Goal: Task Accomplishment & Management: Manage account settings

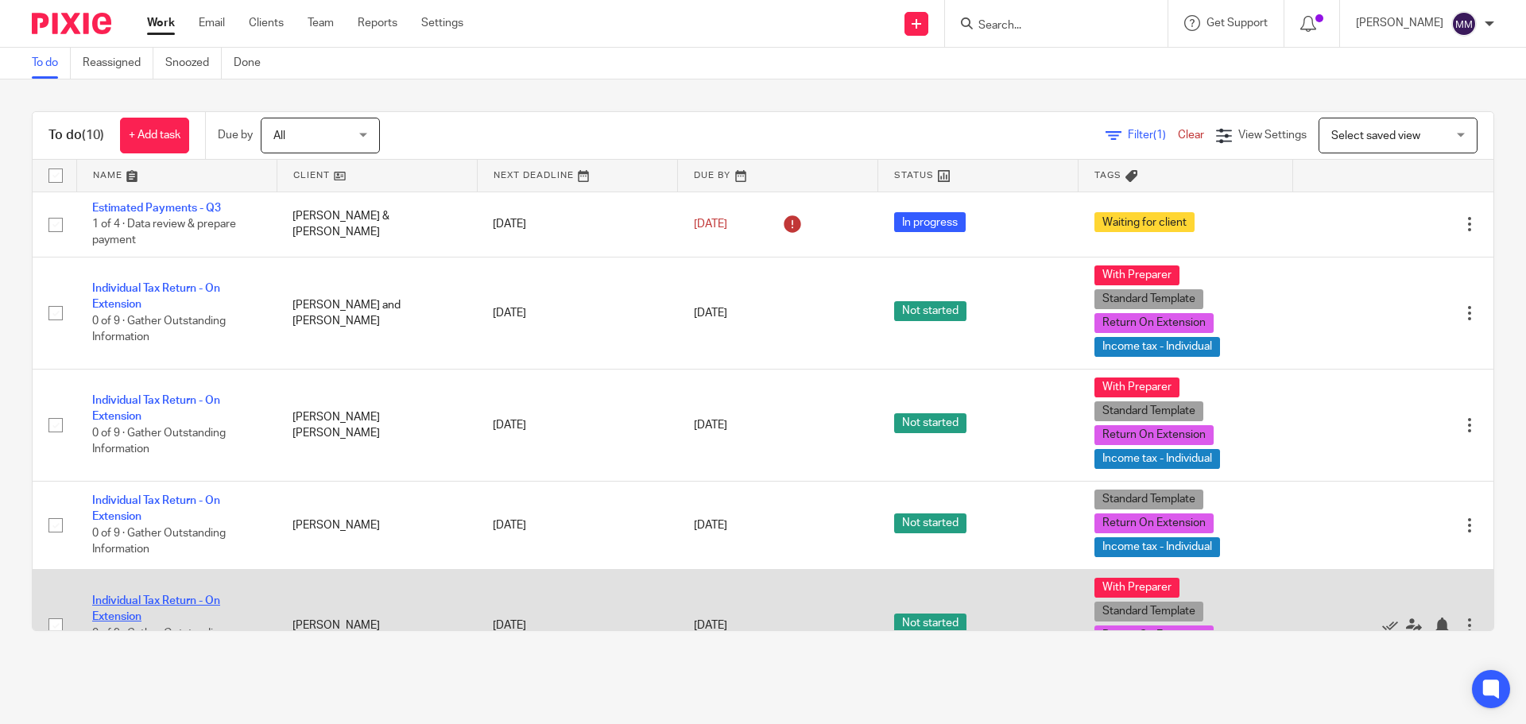
click at [207, 597] on link "Individual Tax Return - On Extension" at bounding box center [156, 608] width 128 height 27
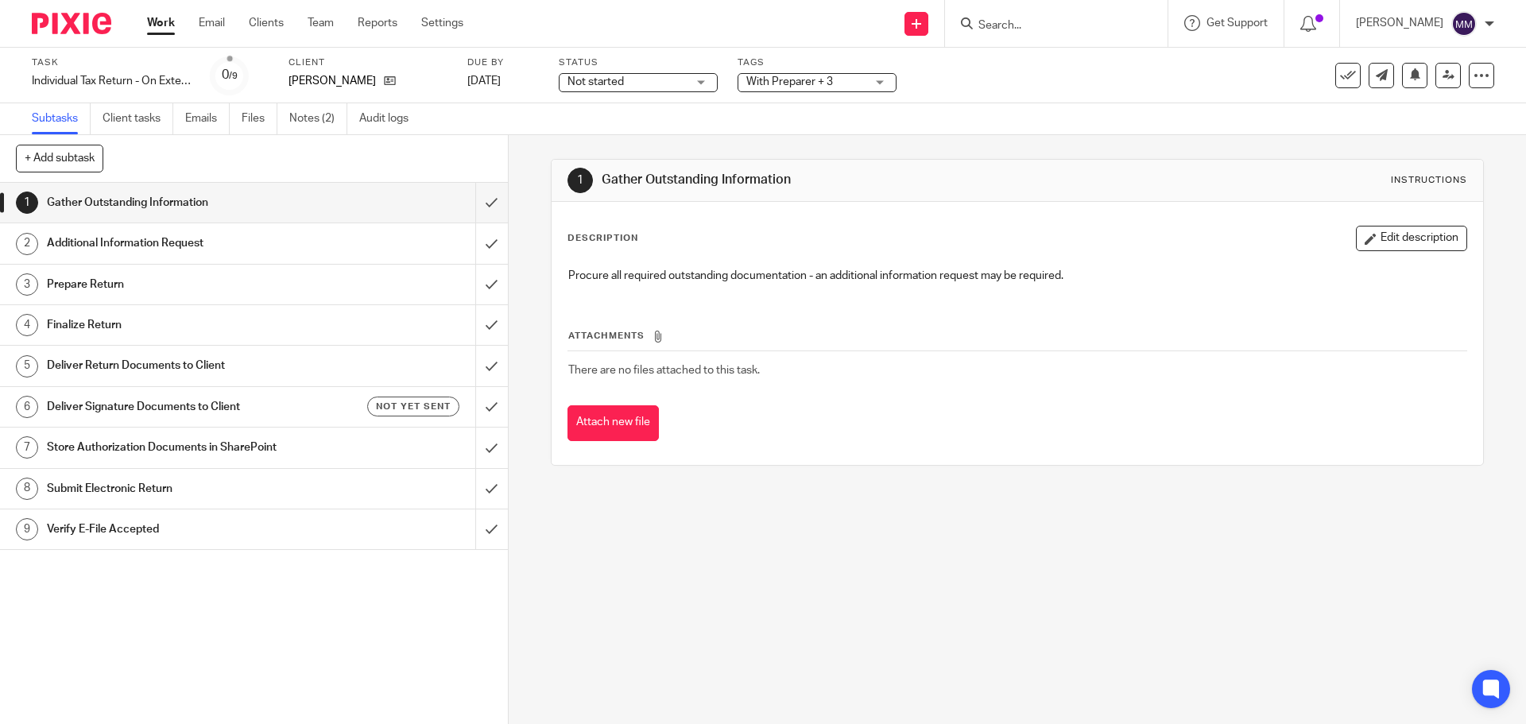
click at [642, 82] on span "Not started" at bounding box center [627, 82] width 119 height 17
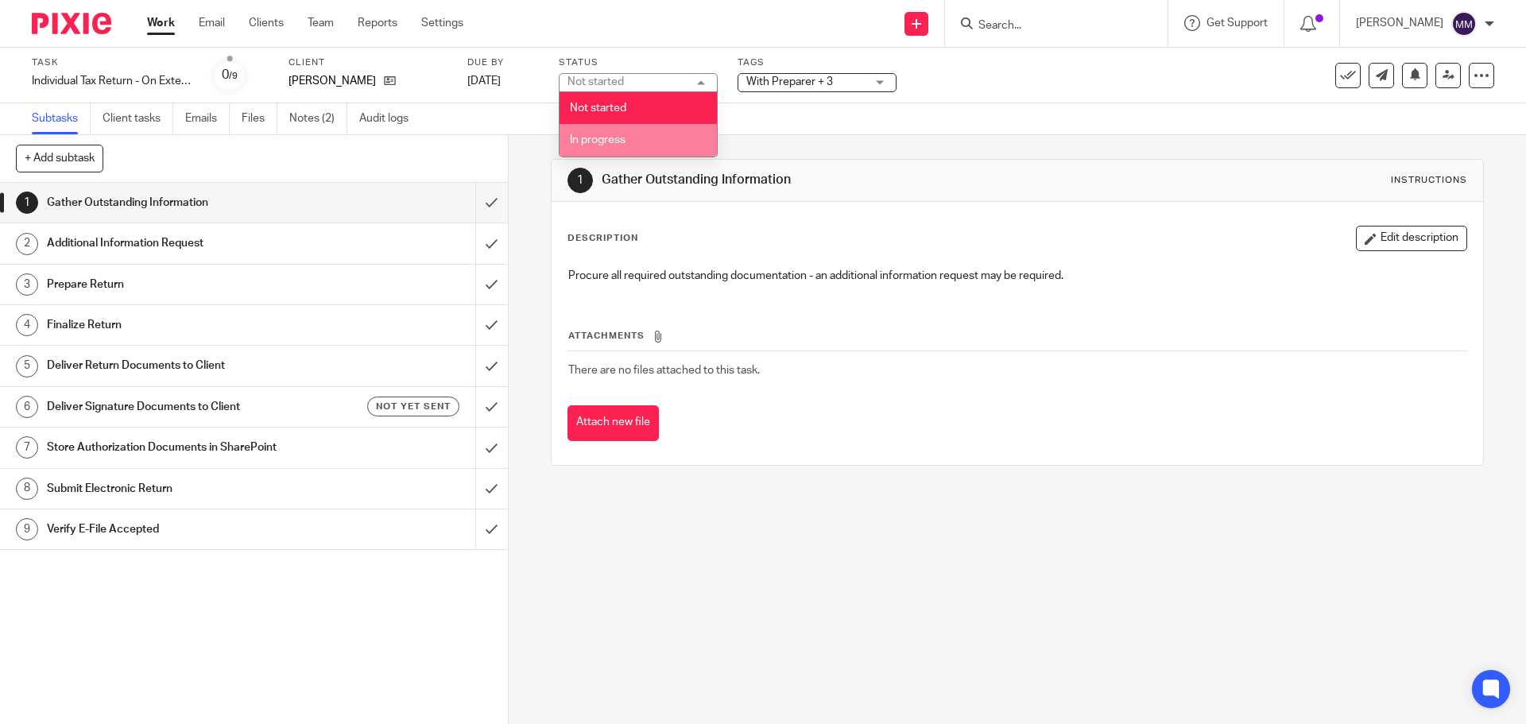
click at [630, 141] on li "In progress" at bounding box center [638, 140] width 157 height 33
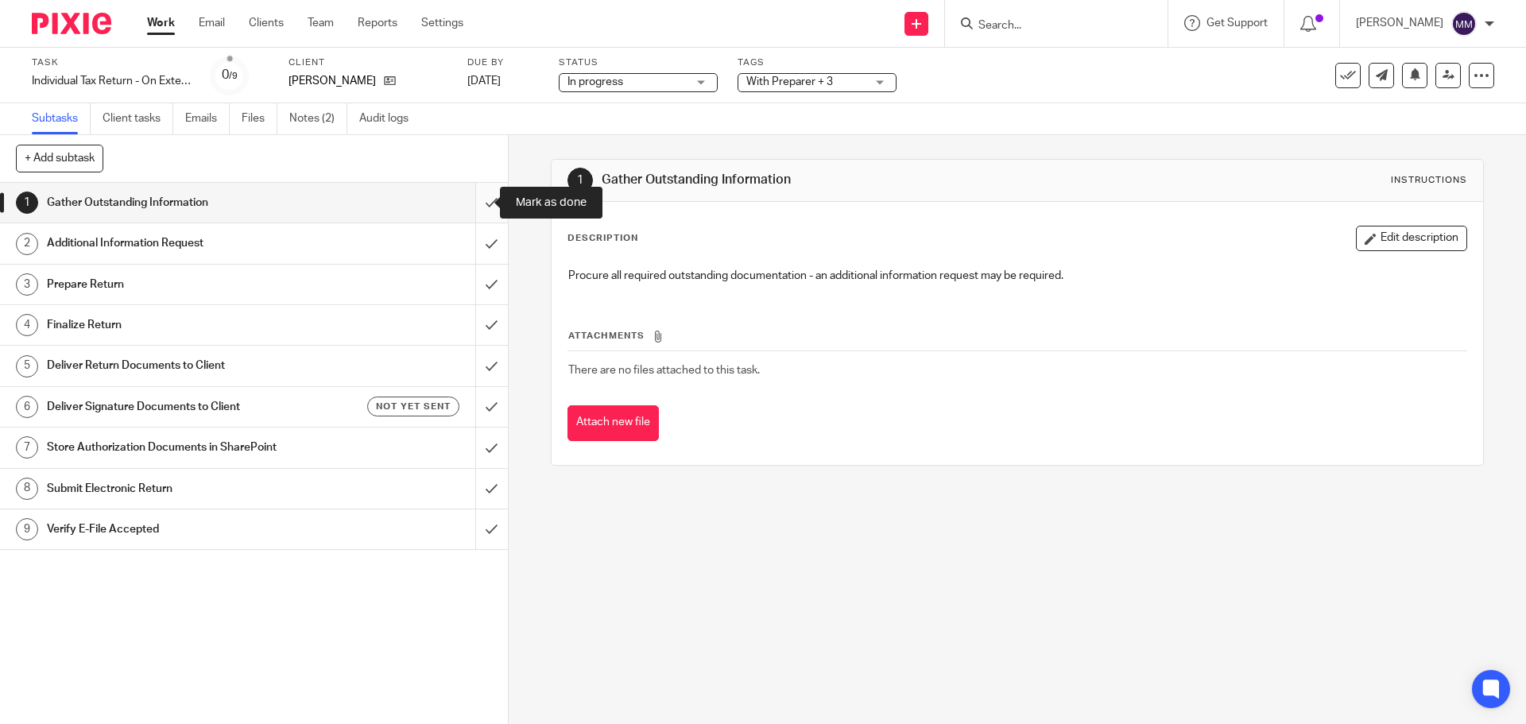
click at [473, 205] on input "submit" at bounding box center [254, 203] width 508 height 40
click at [475, 234] on input "submit" at bounding box center [254, 243] width 508 height 40
click at [328, 117] on link "Notes (2)" at bounding box center [318, 118] width 58 height 31
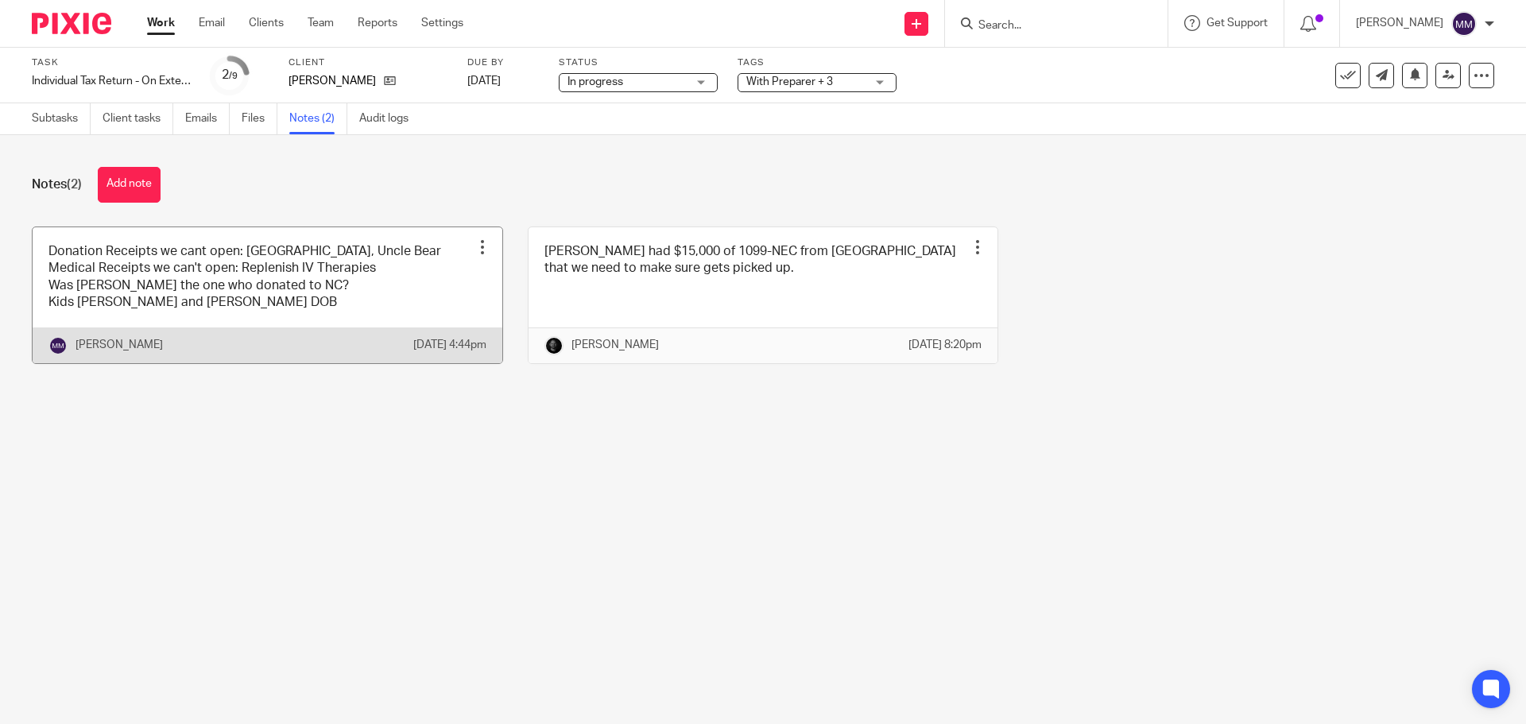
click at [200, 281] on link at bounding box center [268, 295] width 470 height 136
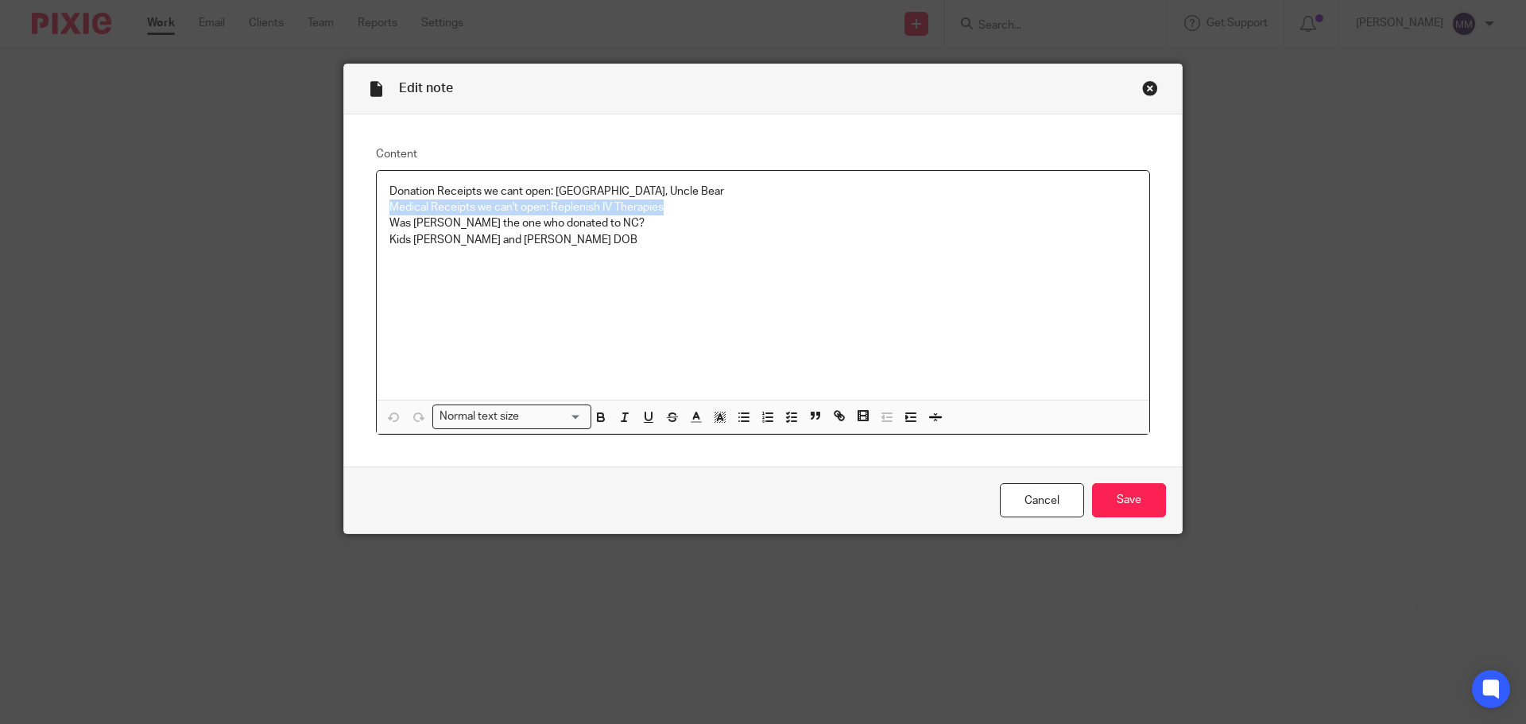
drag, startPoint x: 685, startPoint y: 208, endPoint x: 376, endPoint y: 211, distance: 309.3
click at [377, 211] on div "Donation Receipts we cant open: Yampa Valley, Uncle Bear Medical Receipts we ca…" at bounding box center [763, 285] width 773 height 229
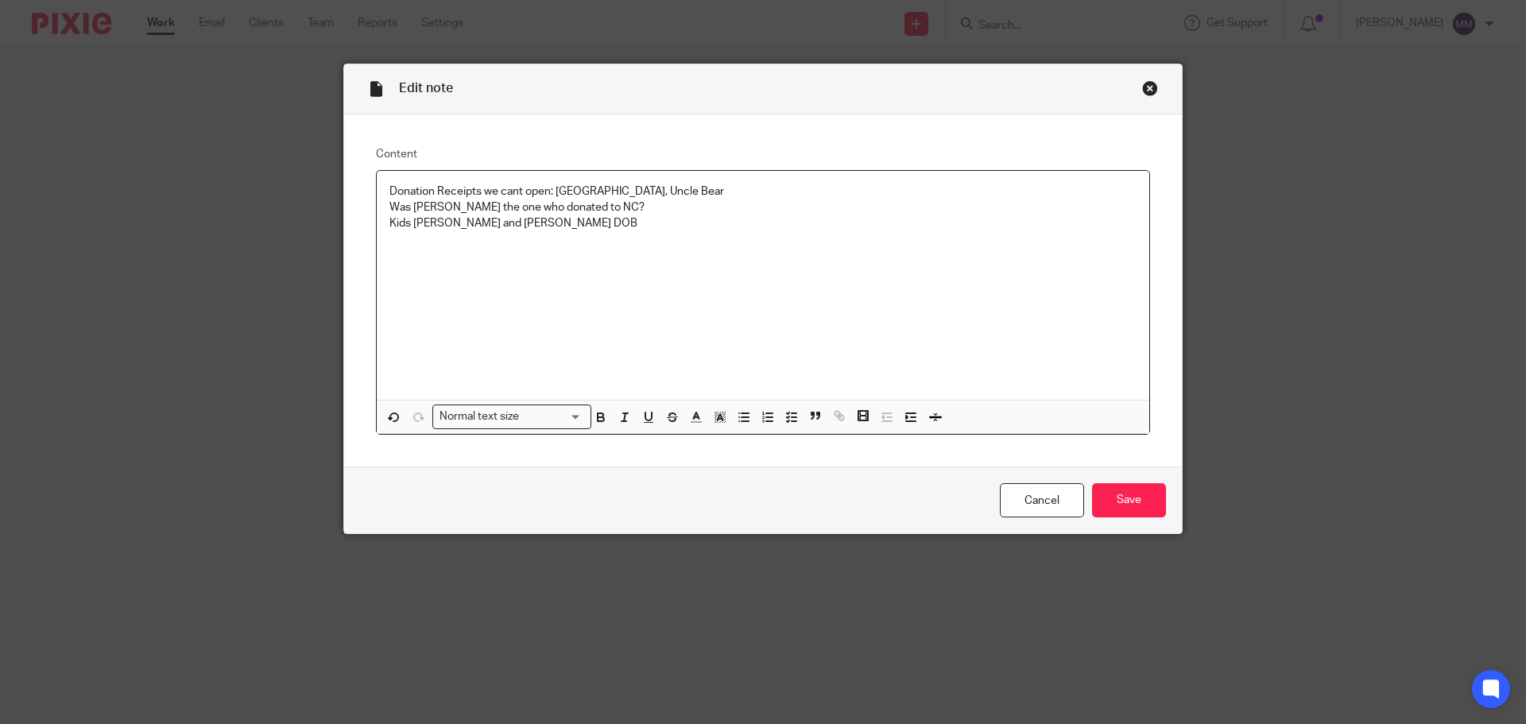
click at [566, 224] on p "Kids Eliza and Harper's DOB" at bounding box center [763, 223] width 747 height 16
click at [1130, 502] on input "Save" at bounding box center [1129, 500] width 74 height 34
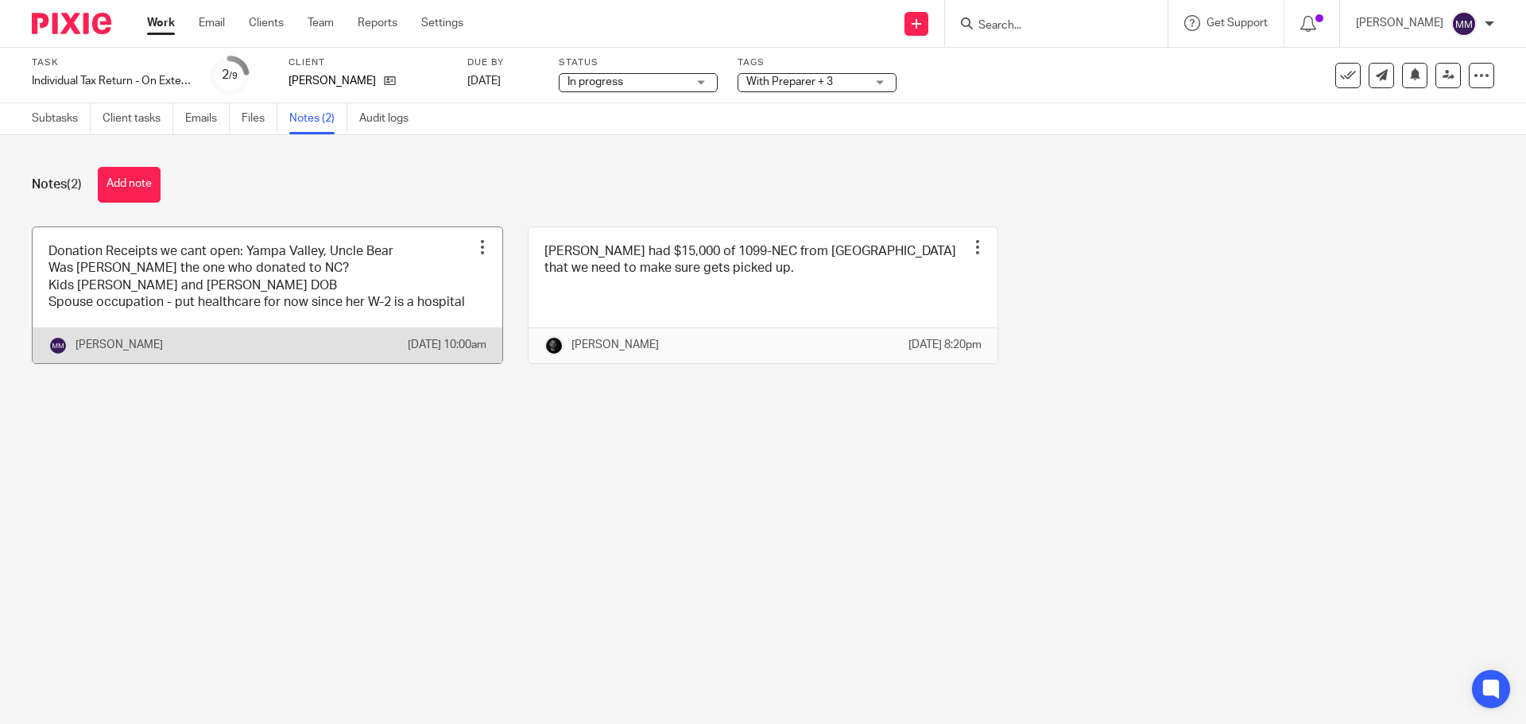
click at [405, 283] on link at bounding box center [268, 295] width 470 height 136
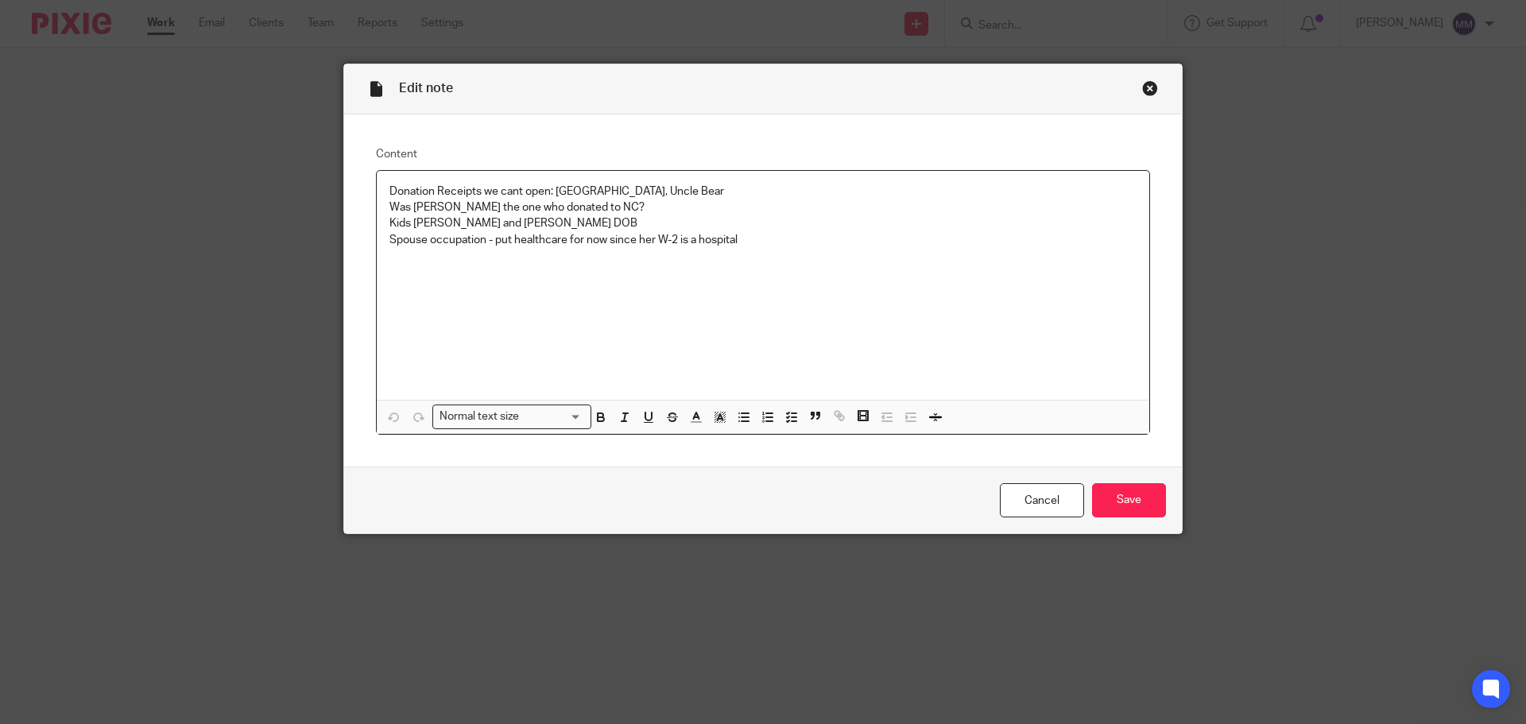
click at [762, 251] on p at bounding box center [763, 256] width 747 height 16
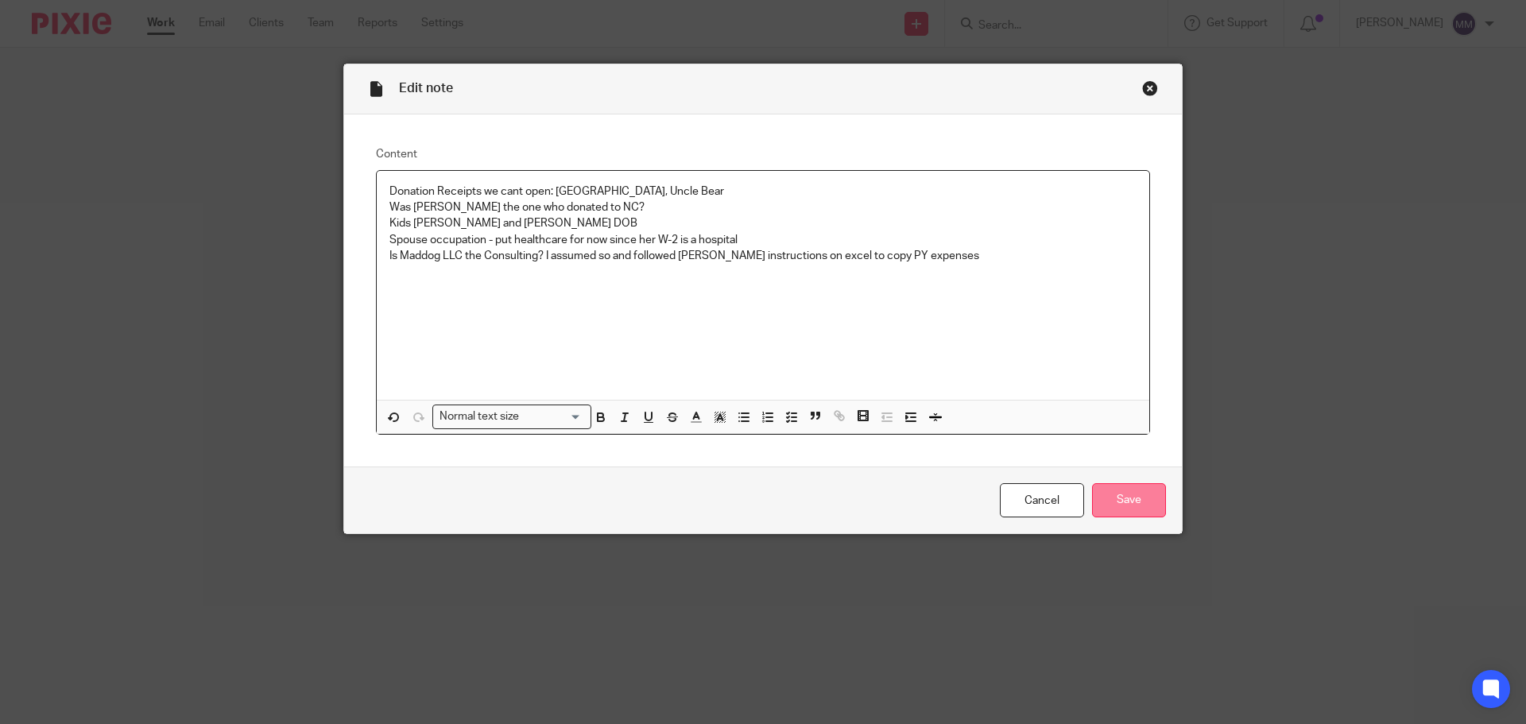
click at [1145, 498] on input "Save" at bounding box center [1129, 500] width 74 height 34
